Goal: Book appointment/travel/reservation

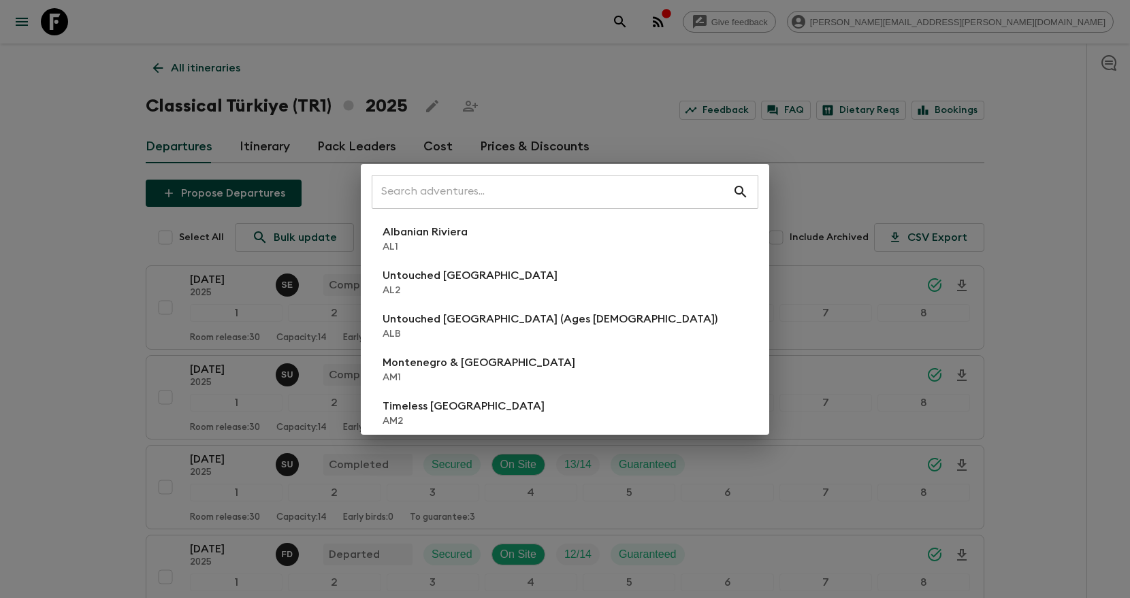
scroll to position [235, 0]
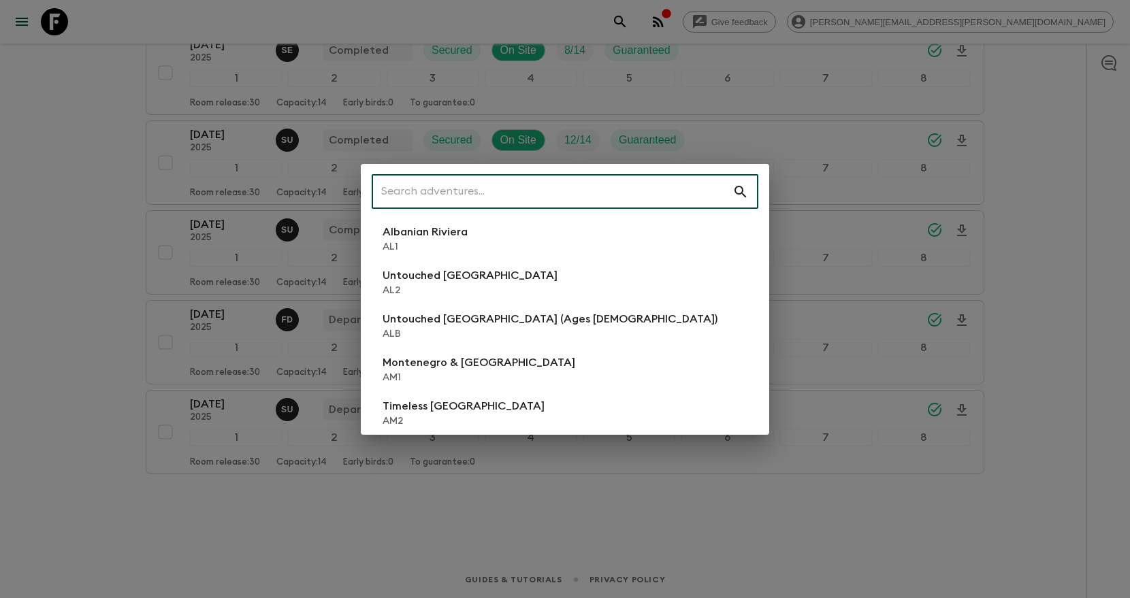
click at [598, 189] on input "text" at bounding box center [552, 192] width 361 height 38
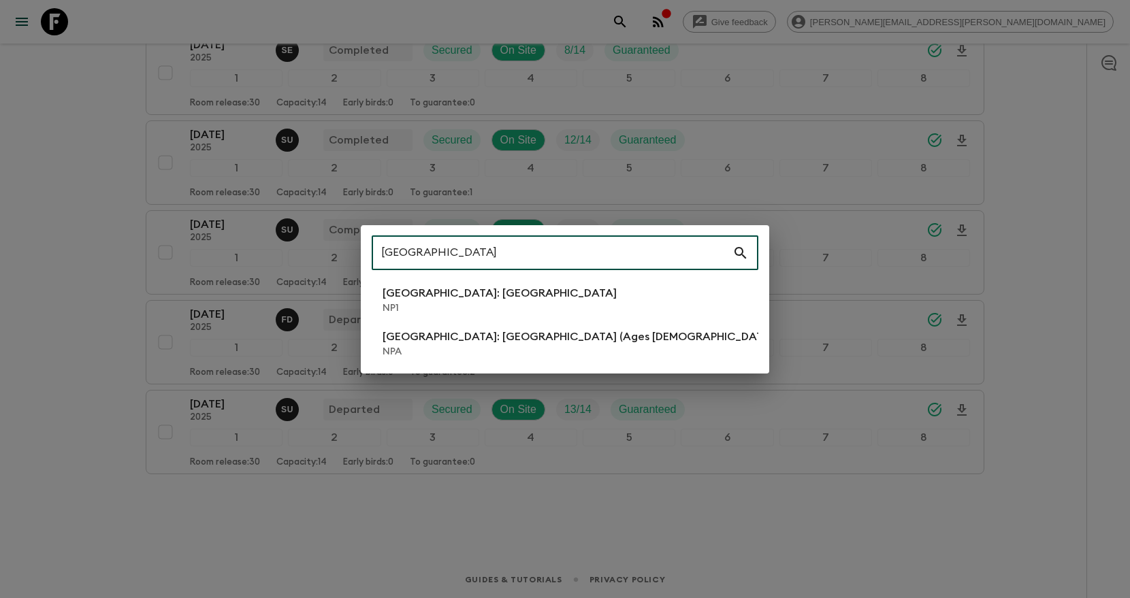
type input "[GEOGRAPHIC_DATA]"
click at [638, 308] on li "[GEOGRAPHIC_DATA]: [GEOGRAPHIC_DATA] NP1" at bounding box center [565, 300] width 387 height 38
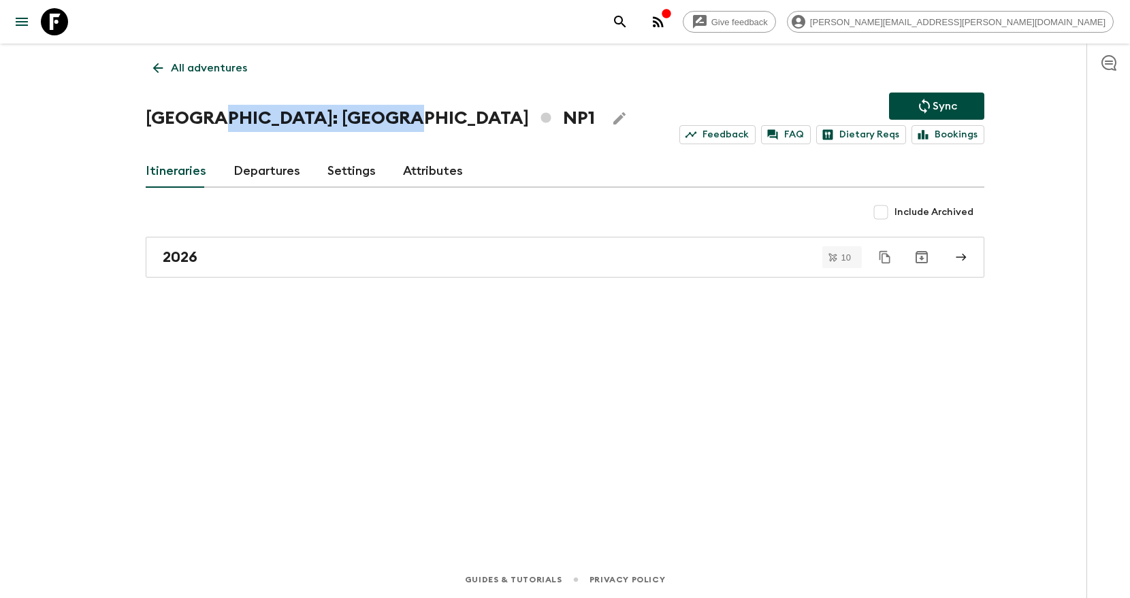
drag, startPoint x: 394, startPoint y: 120, endPoint x: 204, endPoint y: 116, distance: 190.0
click at [204, 116] on h1 "[GEOGRAPHIC_DATA]: [GEOGRAPHIC_DATA] NP1" at bounding box center [370, 118] width 449 height 27
copy h1 "[GEOGRAPHIC_DATA]"
click at [747, 268] on link "2026" at bounding box center [565, 257] width 839 height 41
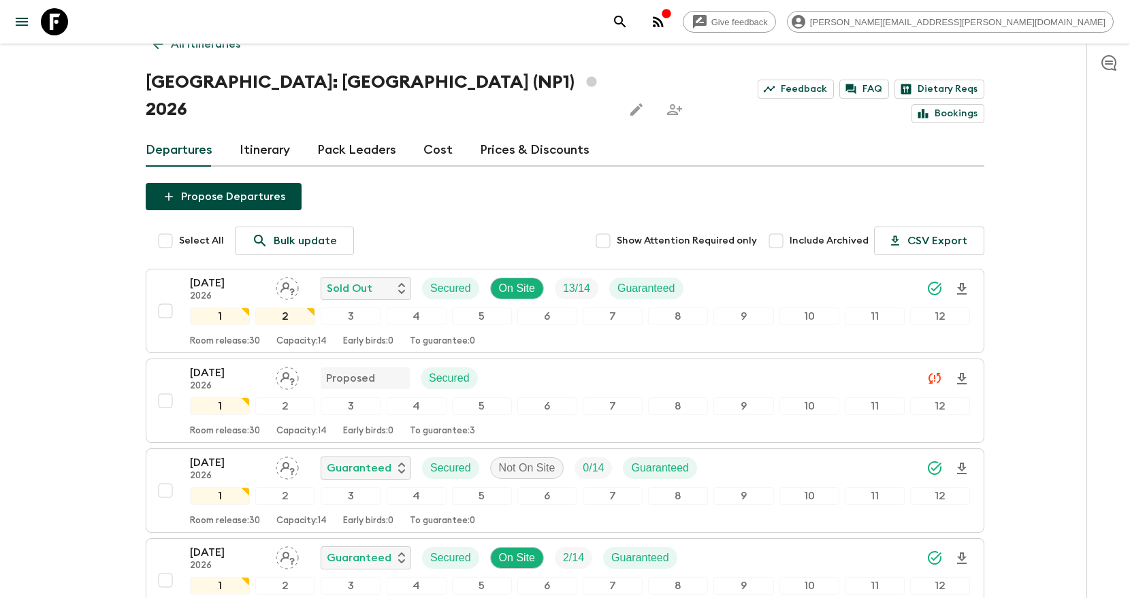
scroll to position [25, 0]
